Goal: Understand process/instructions: Learn how to perform a task or action

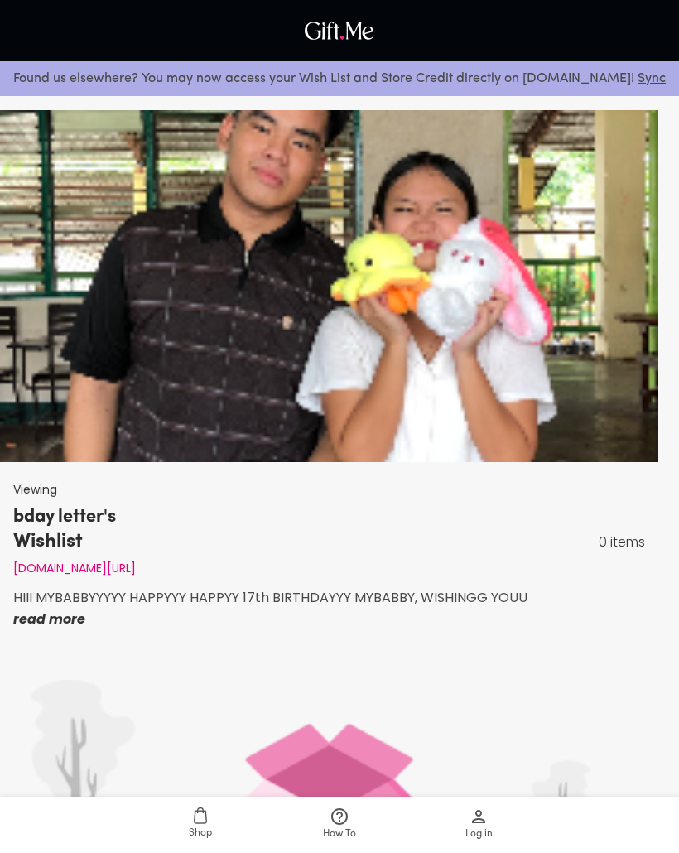
click at [38, 620] on p "read more" at bounding box center [270, 620] width 514 height 22
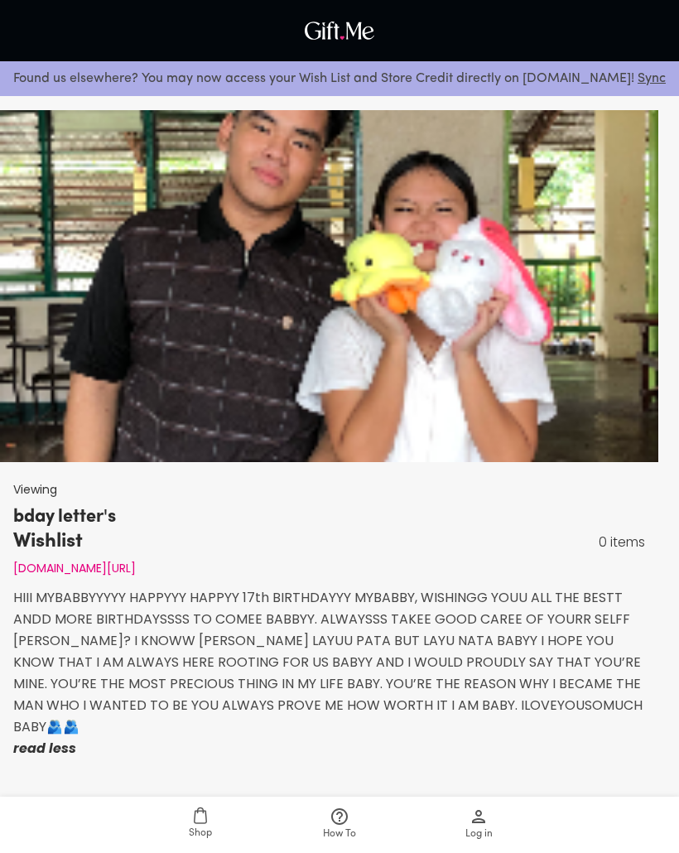
click at [93, 261] on div at bounding box center [329, 286] width 658 height 352
click at [96, 262] on div at bounding box center [329, 286] width 658 height 352
click at [518, 299] on div at bounding box center [329, 286] width 658 height 352
click at [634, 544] on p "0 items" at bounding box center [622, 543] width 46 height 22
click at [581, 256] on div at bounding box center [329, 286] width 658 height 352
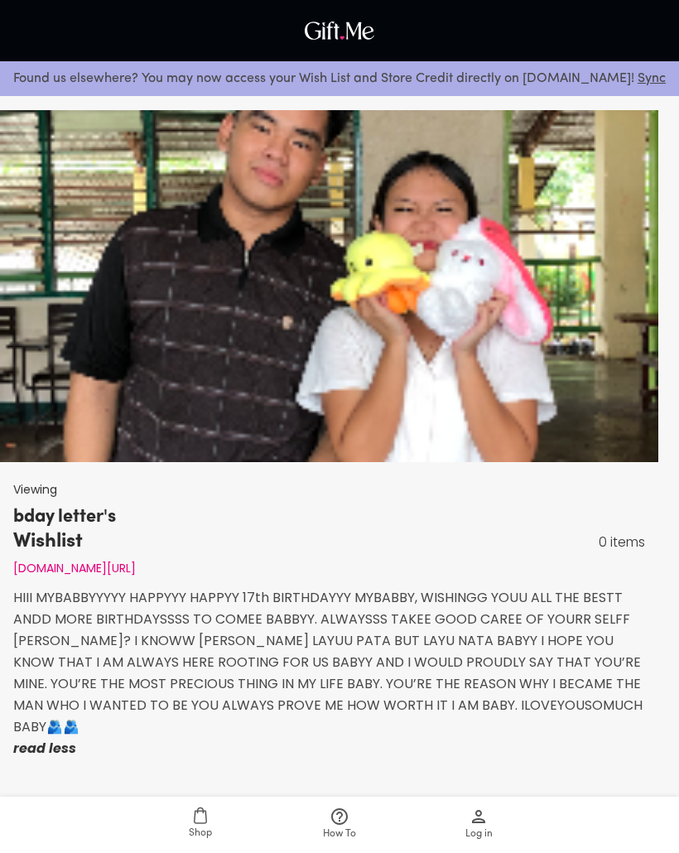
click at [354, 817] on span "How To" at bounding box center [339, 825] width 119 height 36
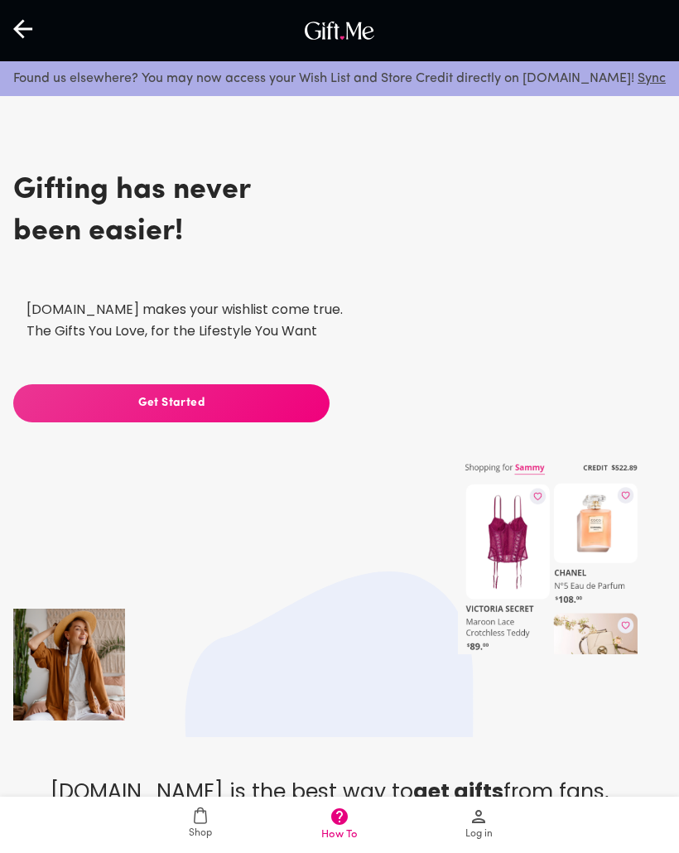
click at [277, 402] on span "Get Started" at bounding box center [171, 403] width 316 height 18
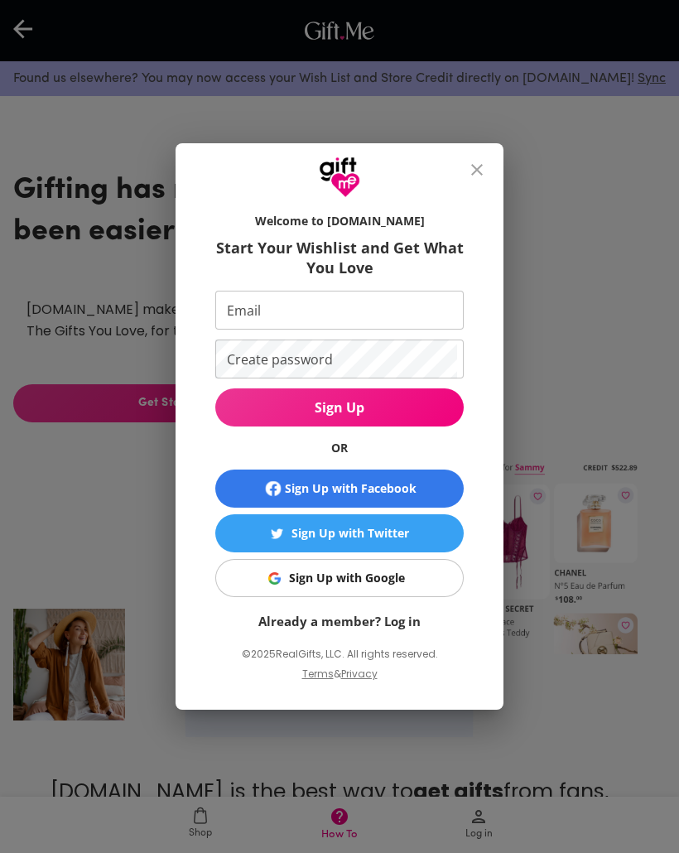
click at [60, 188] on div "Welcome to [DOMAIN_NAME] Start Your Wishlist and Get What You Love Email Email …" at bounding box center [339, 426] width 679 height 853
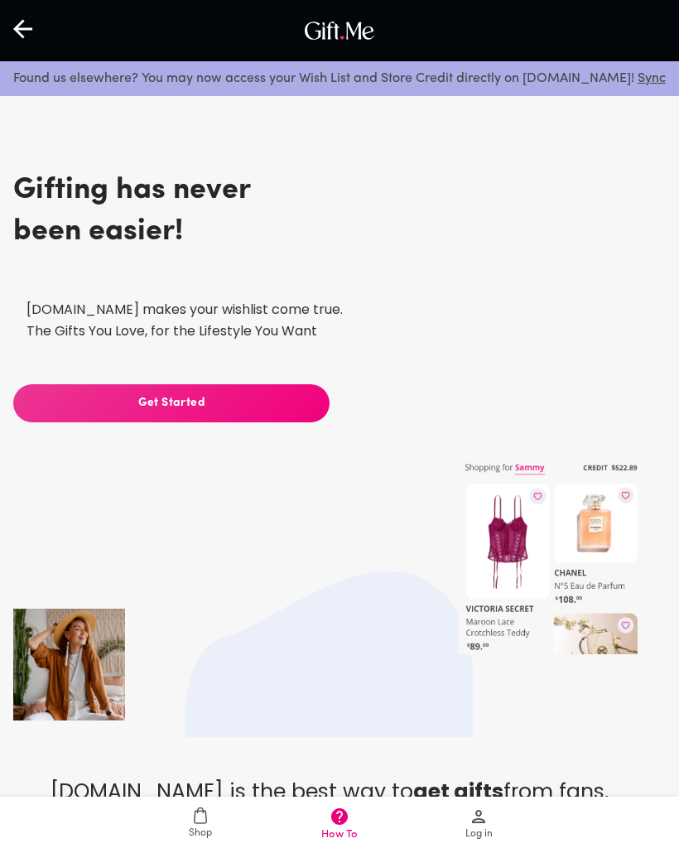
click at [25, 25] on icon at bounding box center [24, 29] width 22 height 22
